Goal: Find contact information: Find contact information

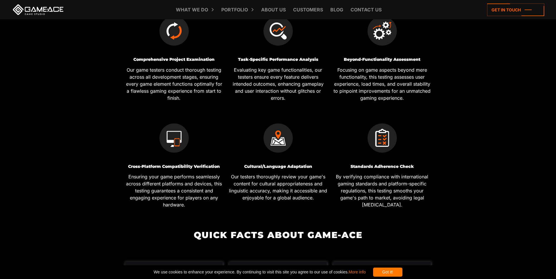
scroll to position [322, 0]
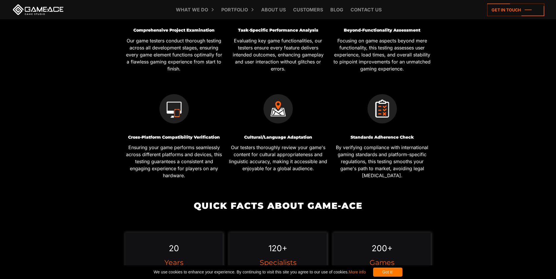
click at [402, 272] on div "Got it!" at bounding box center [387, 272] width 29 height 9
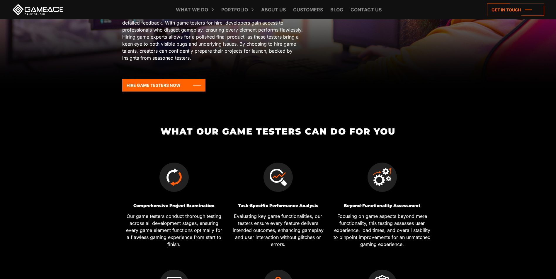
scroll to position [0, 0]
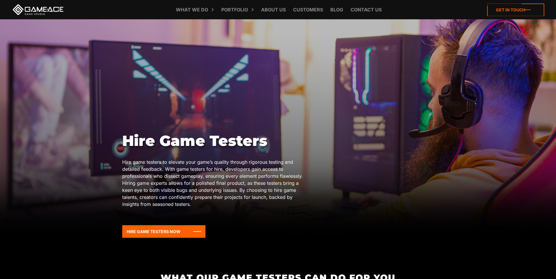
click at [506, 9] on icon at bounding box center [515, 10] width 57 height 13
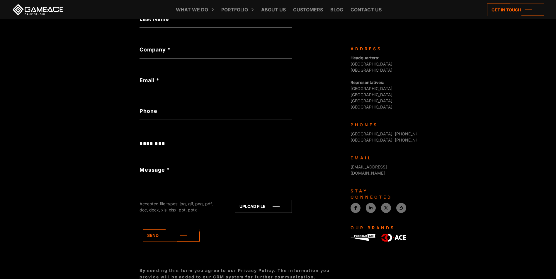
scroll to position [177, 0]
